Goal: Check status: Check status

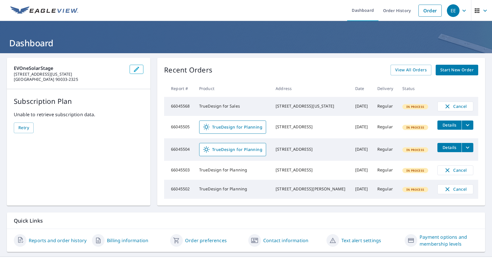
click at [453, 10] on div "EE" at bounding box center [453, 10] width 13 height 13
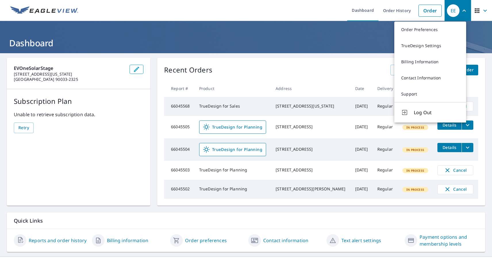
click at [476, 10] on span "button" at bounding box center [481, 11] width 16 height 14
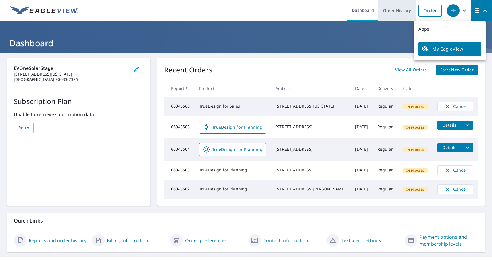
click at [392, 10] on link "Order History" at bounding box center [396, 10] width 37 height 21
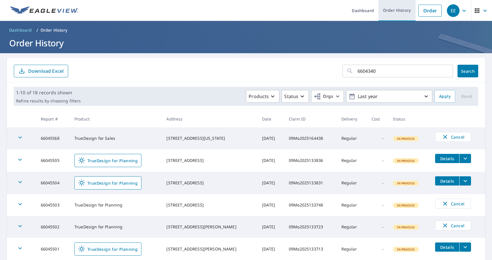
type input "66043405"
click at [463, 71] on span "Search" at bounding box center [467, 70] width 11 height 5
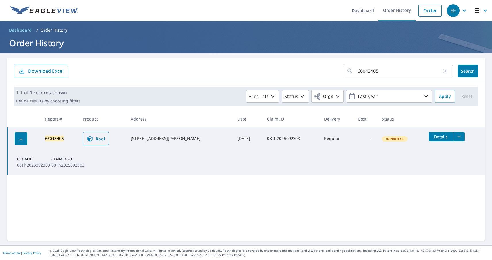
click at [98, 138] on span "Roof" at bounding box center [95, 138] width 19 height 7
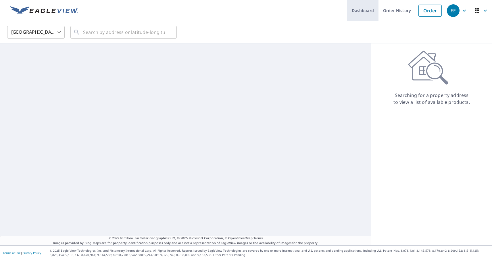
click at [358, 10] on link "Dashboard" at bounding box center [362, 10] width 31 height 21
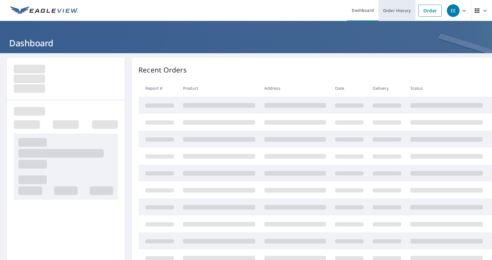
click at [392, 10] on link "Order History" at bounding box center [396, 10] width 37 height 21
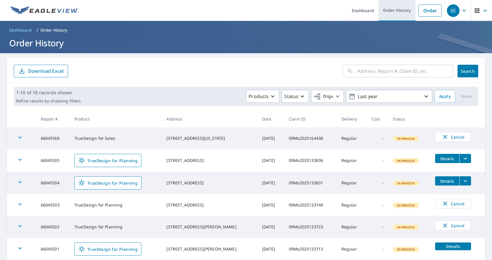
click at [392, 10] on link "Order History" at bounding box center [396, 10] width 37 height 21
type input "66043412"
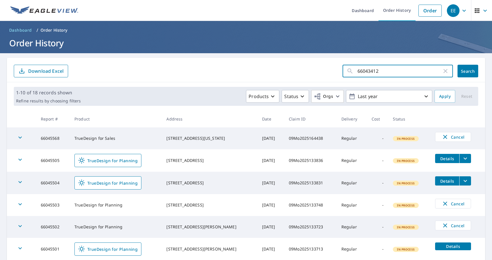
click at [463, 71] on span "Search" at bounding box center [467, 70] width 11 height 5
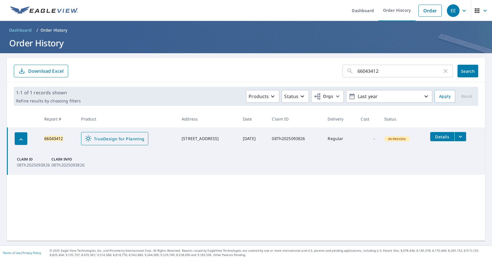
click at [110, 138] on span "TrueDesign for Planning" at bounding box center [114, 138] width 59 height 7
